Goal: Information Seeking & Learning: Stay updated

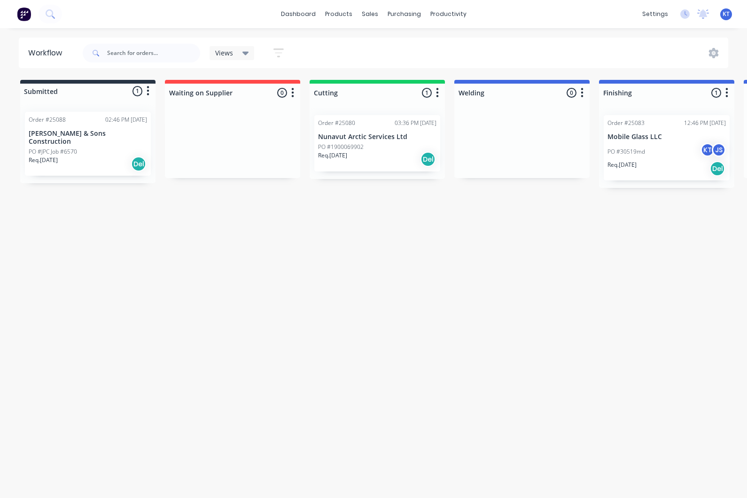
scroll to position [56, 0]
click at [349, 38] on div "Workflow Views Save new view None (Default) edit Show/Hide statuses Show line i…" at bounding box center [373, 259] width 747 height 442
click at [303, 17] on link "dashboard" at bounding box center [298, 14] width 44 height 14
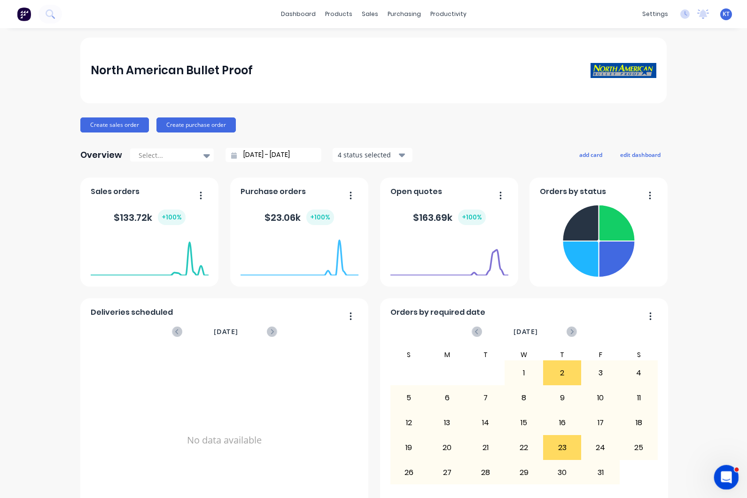
click at [730, 479] on div "Open Intercom Messenger" at bounding box center [724, 475] width 31 height 31
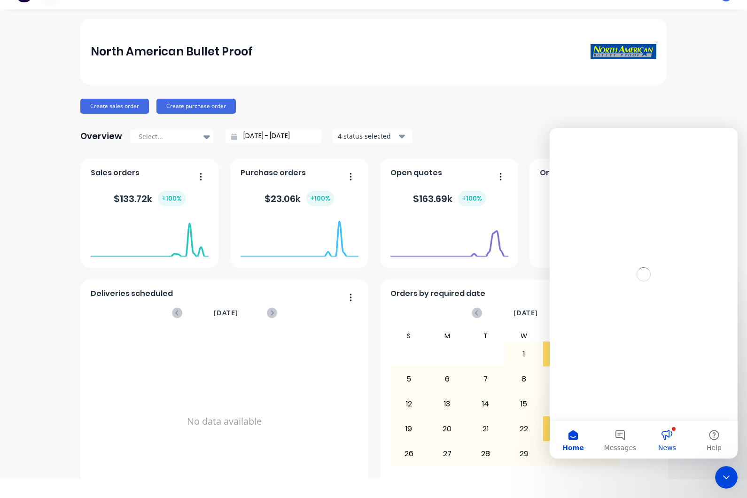
click at [669, 441] on button "News" at bounding box center [667, 440] width 47 height 38
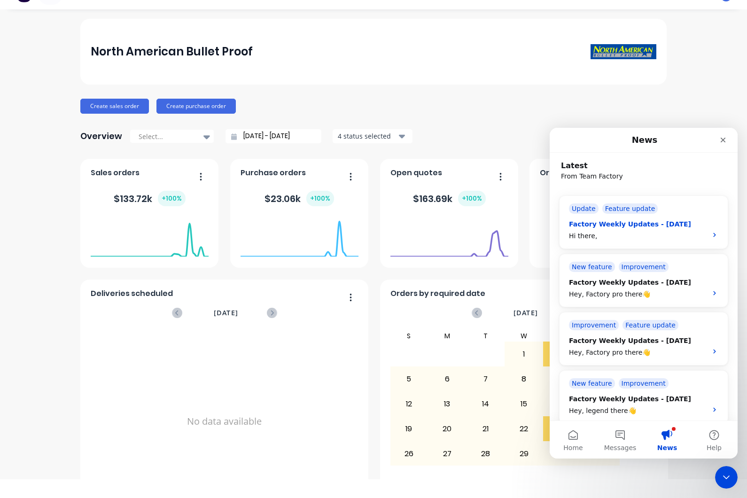
click at [684, 219] on div "Factory Weekly Updates - [DATE] Hi there," at bounding box center [643, 227] width 149 height 27
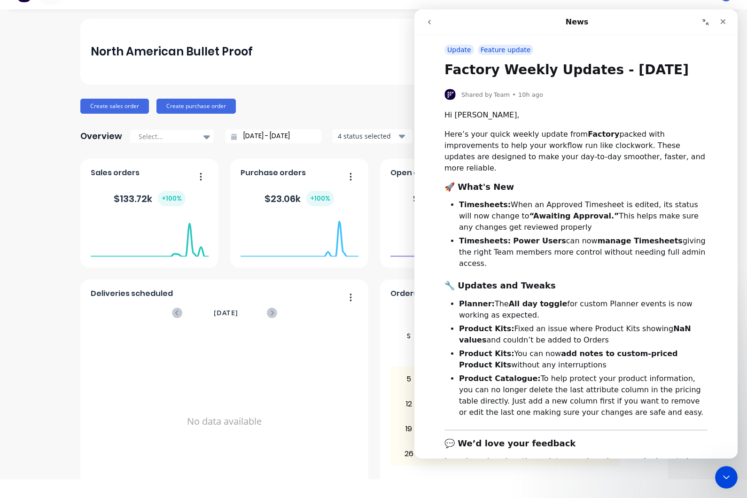
click at [431, 24] on icon "go back" at bounding box center [430, 22] width 8 height 8
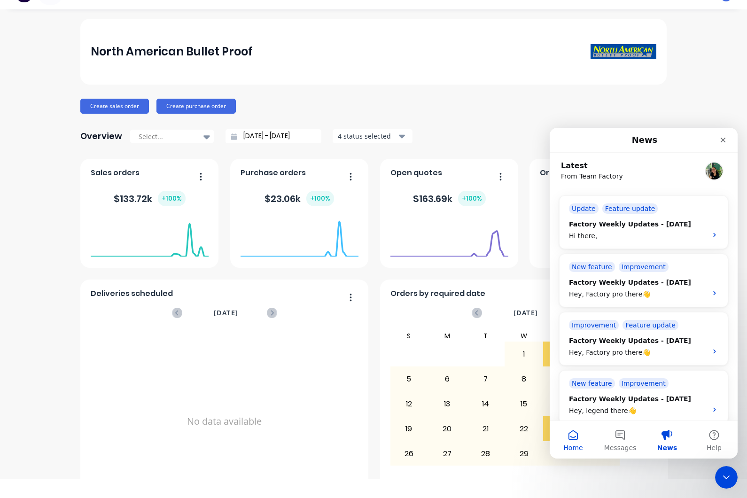
click at [576, 446] on span "Home" at bounding box center [572, 447] width 19 height 7
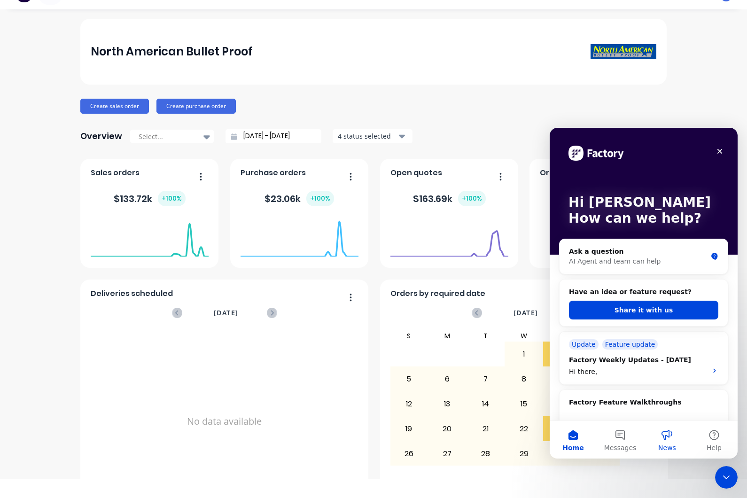
click at [668, 441] on button "News" at bounding box center [667, 440] width 47 height 38
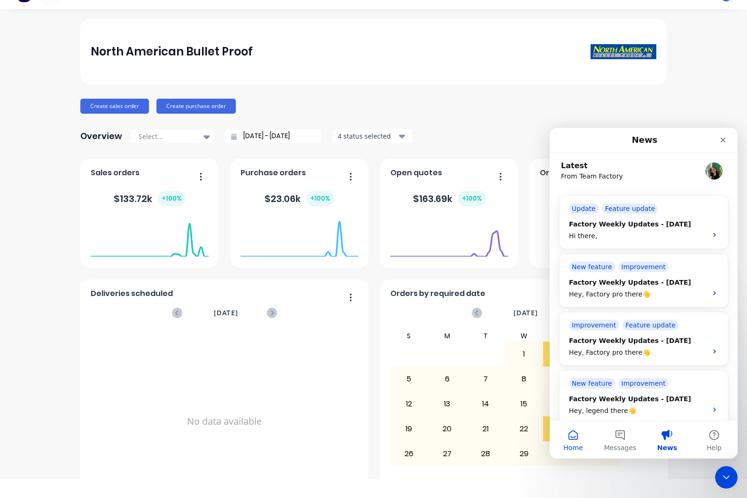
click at [569, 444] on span "Home" at bounding box center [572, 447] width 19 height 7
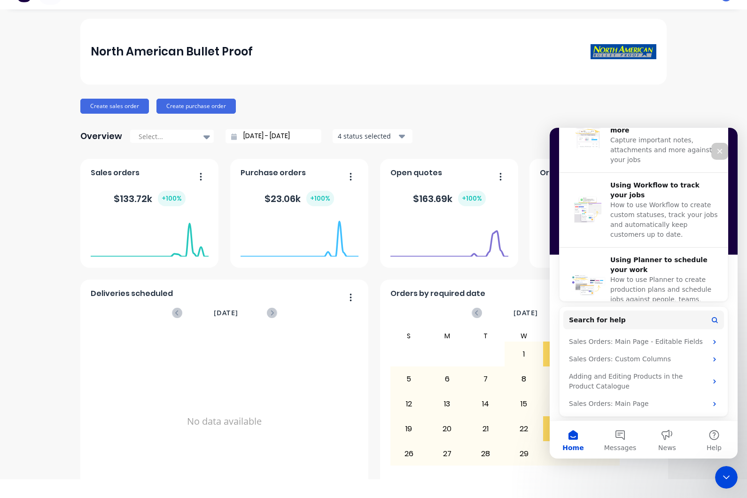
scroll to position [323, 0]
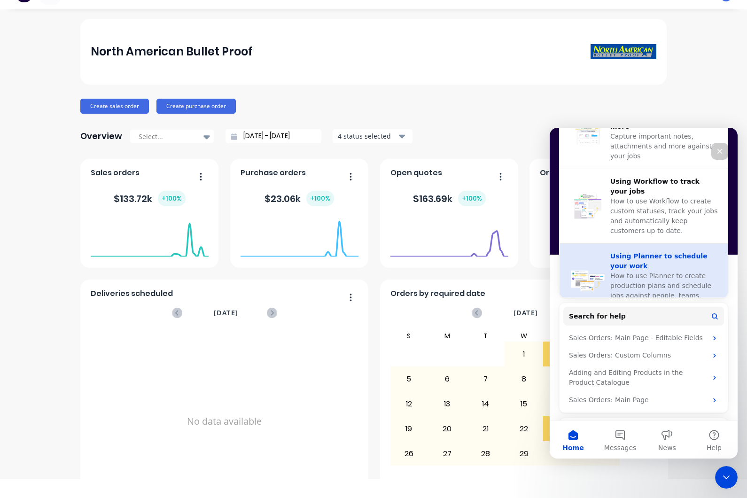
click at [689, 272] on span "How to use Planner to create production plans and schedule jobs against people,…" at bounding box center [660, 290] width 101 height 37
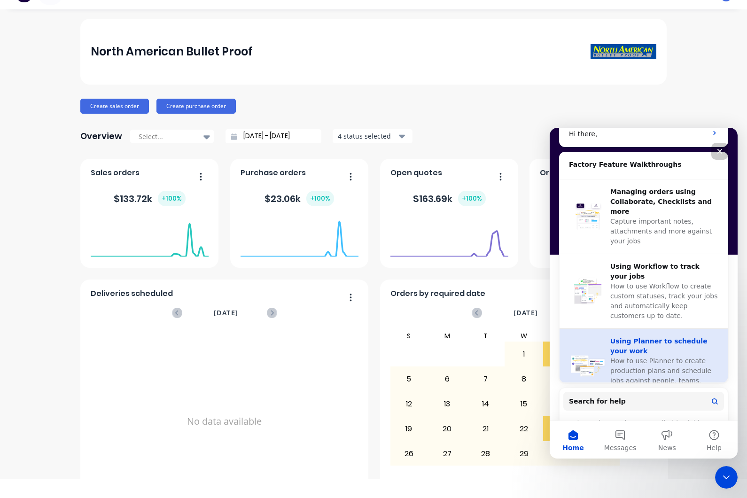
scroll to position [232, 0]
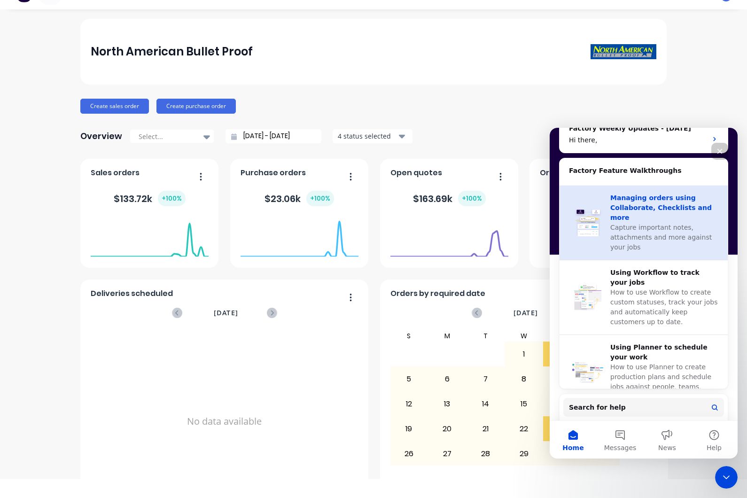
click at [662, 224] on span "Capture important notes, attachments and more against your jobs" at bounding box center [660, 237] width 101 height 27
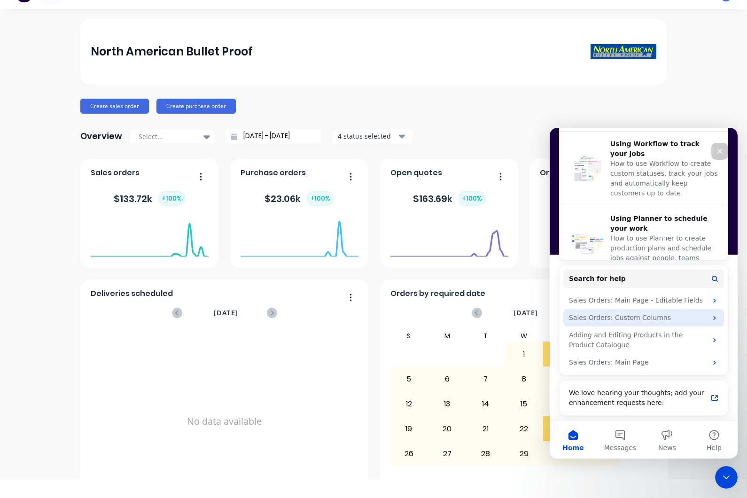
scroll to position [360, 0]
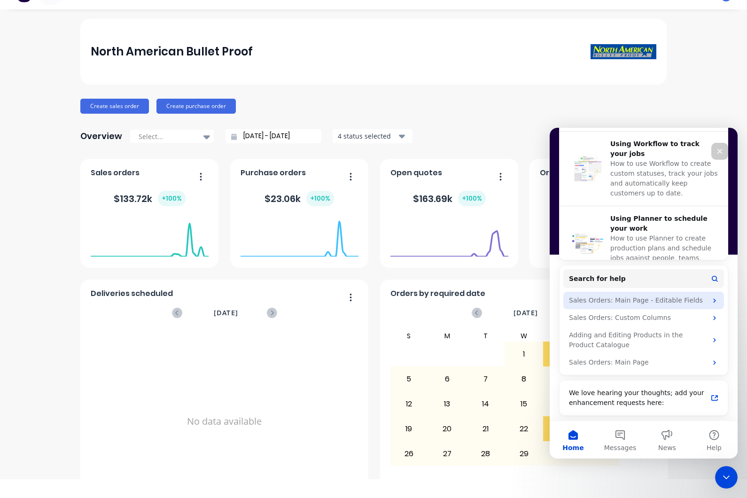
click at [680, 306] on div "Sales Orders: Main Page - Editable Fields" at bounding box center [643, 300] width 161 height 17
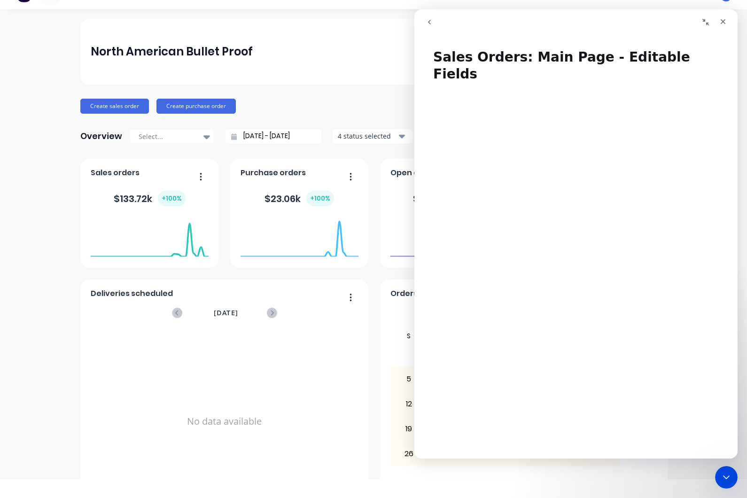
scroll to position [0, 0]
click at [432, 27] on button "go back" at bounding box center [429, 22] width 18 height 18
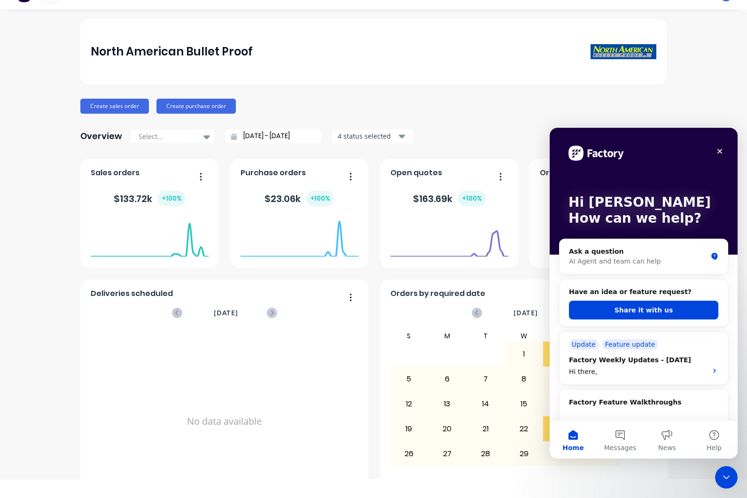
click at [185, 466] on div "No data available" at bounding box center [225, 421] width 268 height 182
click at [727, 157] on div "Close" at bounding box center [719, 151] width 17 height 17
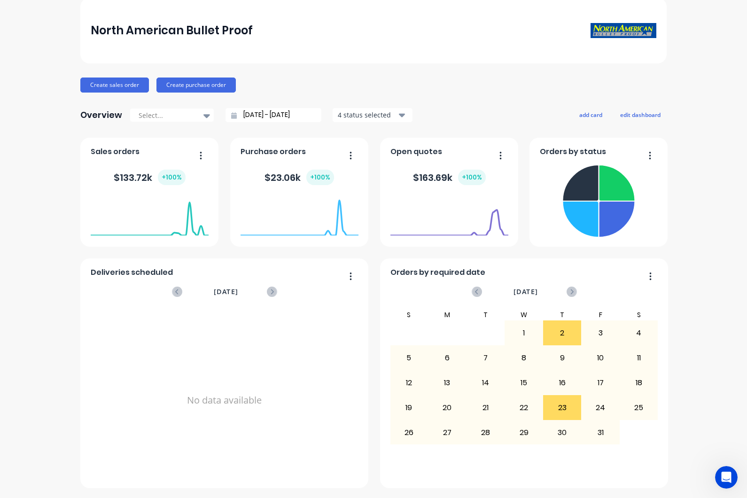
scroll to position [39, 0]
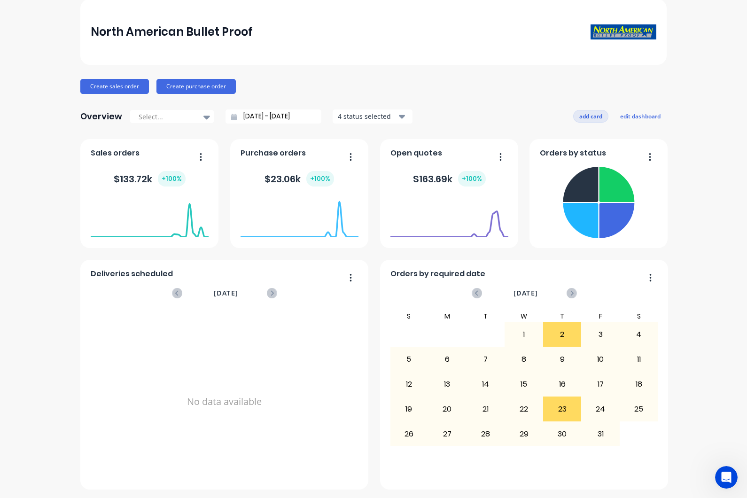
click at [586, 110] on button "add card" at bounding box center [590, 116] width 35 height 12
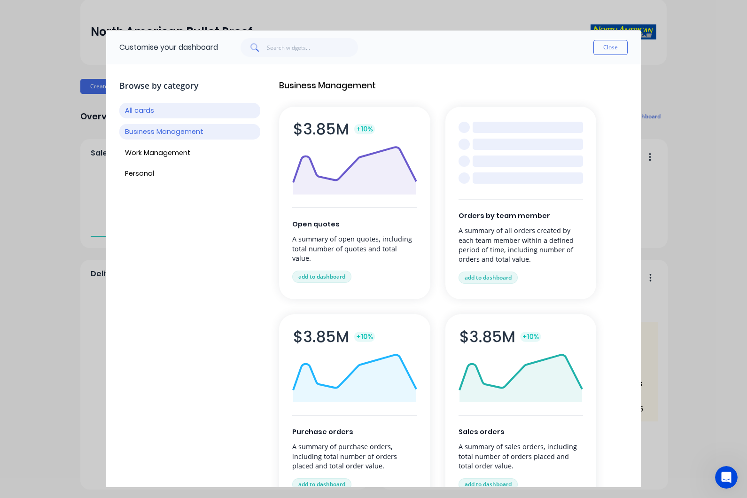
click at [201, 137] on button "Business Management" at bounding box center [189, 132] width 141 height 16
click at [181, 156] on button "Work Management" at bounding box center [189, 153] width 141 height 16
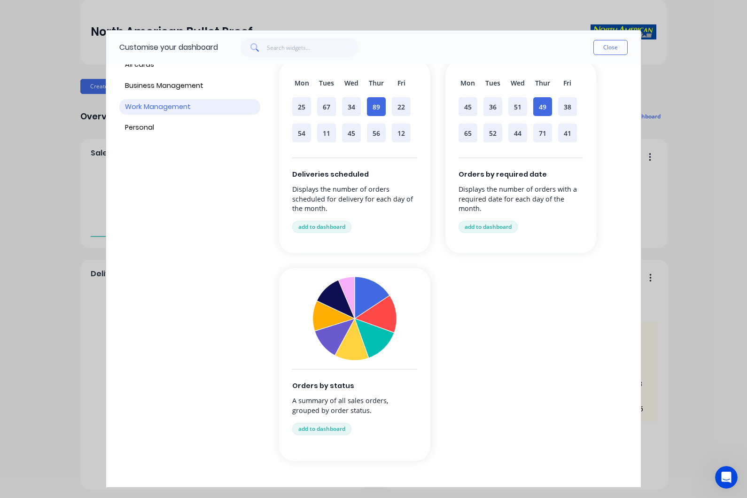
scroll to position [46, 0]
click at [191, 123] on button "Personal" at bounding box center [189, 128] width 141 height 16
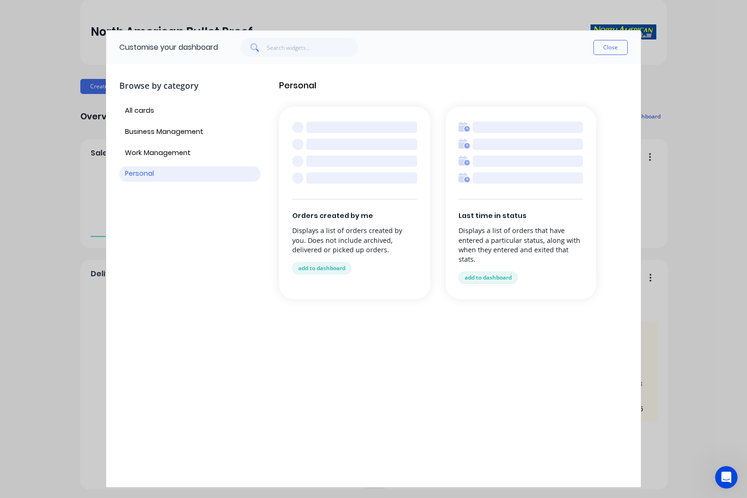
scroll to position [0, 0]
click at [614, 46] on button "Close" at bounding box center [610, 47] width 34 height 15
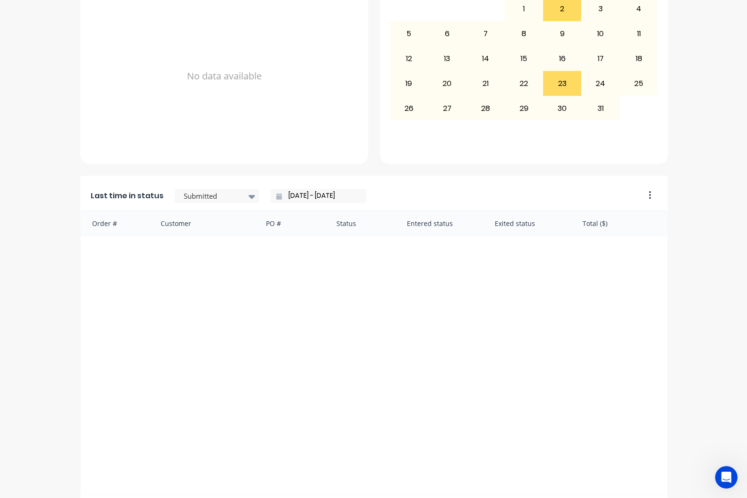
scroll to position [364, 0]
click at [320, 189] on input "[DATE] - [DATE]" at bounding box center [322, 196] width 81 height 14
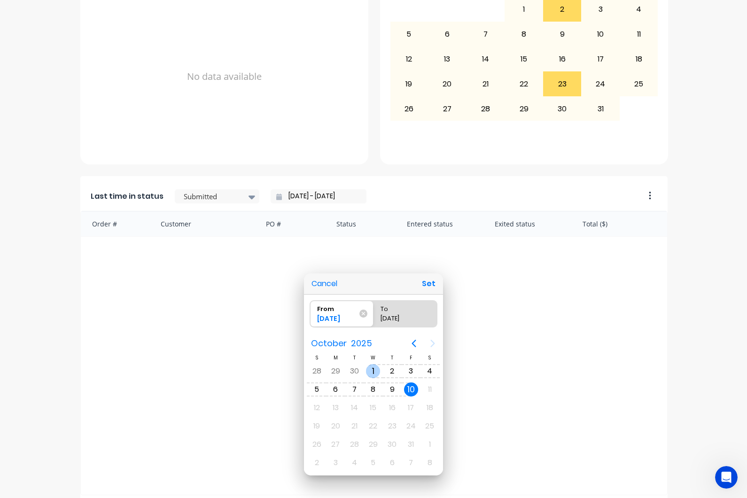
click at [372, 375] on div "1" at bounding box center [373, 371] width 14 height 14
radio input "false"
radio input "true"
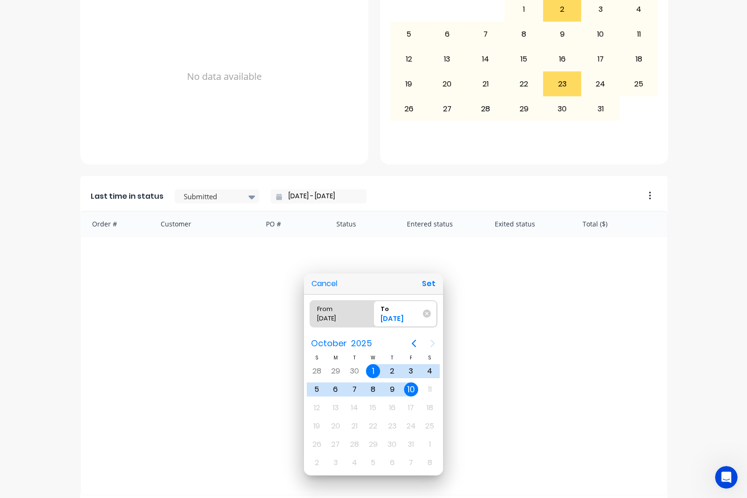
click at [411, 398] on div "10" at bounding box center [411, 390] width 19 height 18
click at [412, 391] on div "10" at bounding box center [411, 389] width 14 height 14
click at [430, 286] on button "Set" at bounding box center [428, 283] width 21 height 17
type input "[DATE] - [DATE]"
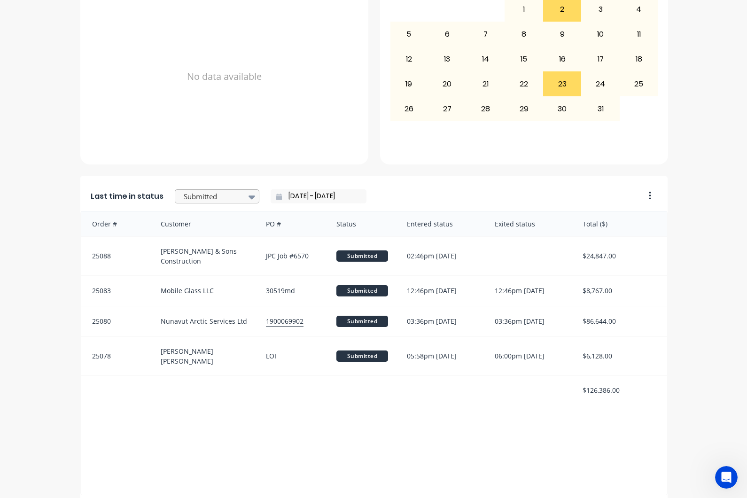
click at [240, 190] on div "Submitted" at bounding box center [212, 197] width 65 height 14
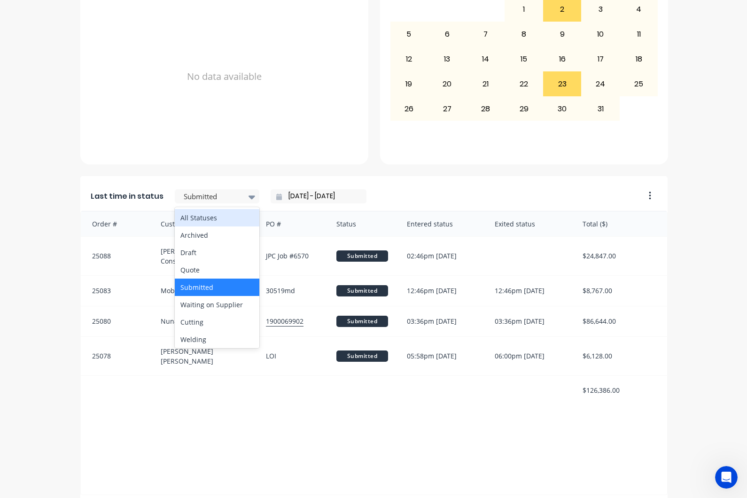
click at [226, 209] on div "All Statuses" at bounding box center [217, 217] width 85 height 17
